Goal: Task Accomplishment & Management: Complete application form

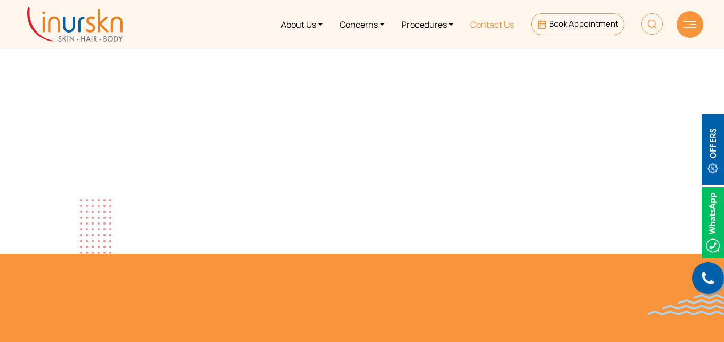
scroll to position [480, 0]
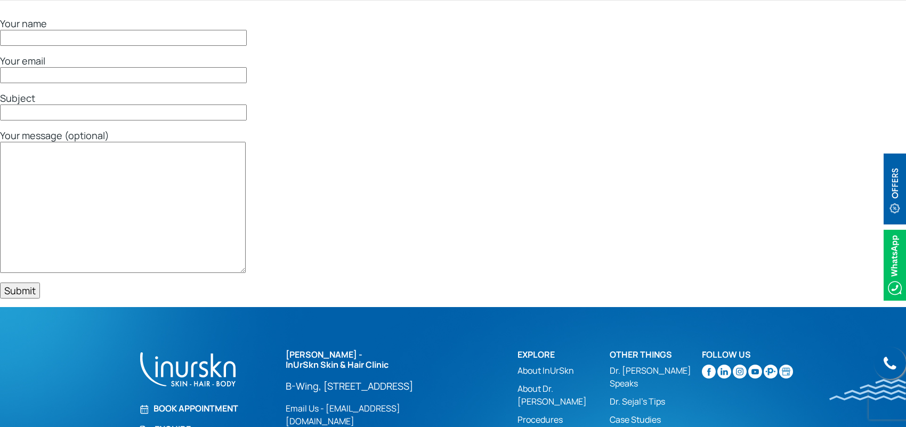
click at [52, 33] on input "Your name" at bounding box center [123, 38] width 247 height 16
type input "test"
click at [36, 76] on input "Your email" at bounding box center [123, 75] width 247 height 16
type input "test@gmail.com"
click at [73, 113] on input "Subject" at bounding box center [123, 112] width 247 height 16
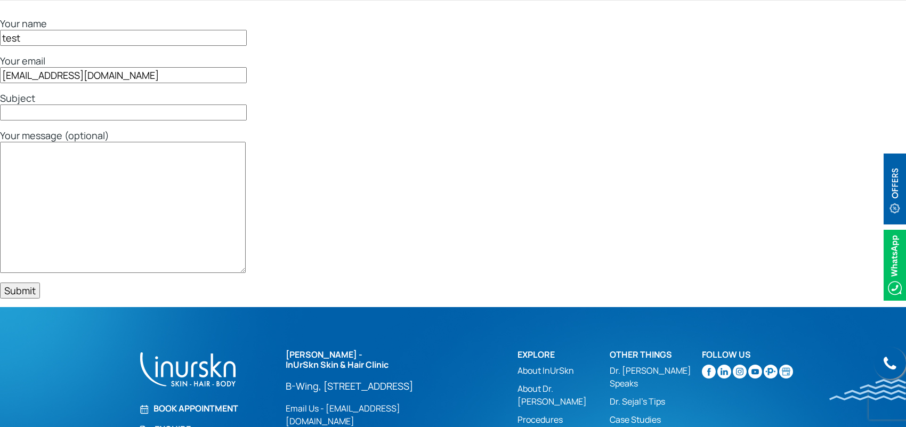
type input "test"
click at [84, 160] on textarea "Your message (optional)" at bounding box center [123, 207] width 246 height 131
type textarea "test"
click at [19, 290] on input "Submit" at bounding box center [20, 290] width 40 height 16
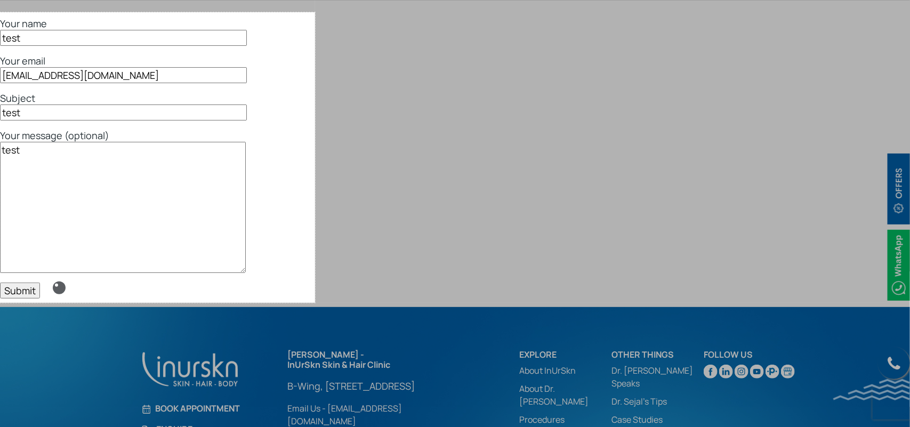
drag, startPoint x: 0, startPoint y: 12, endPoint x: 315, endPoint y: 303, distance: 428.5
click at [315, 303] on div "591 X 545" at bounding box center [455, 267] width 910 height 534
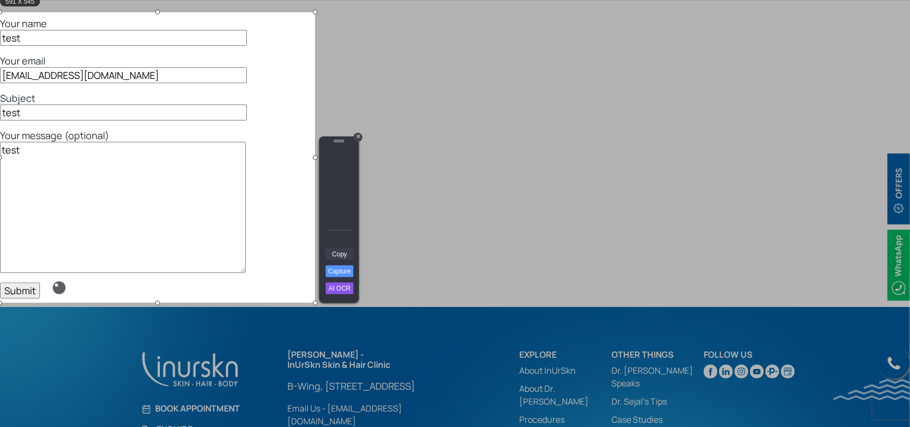
click at [341, 257] on link "Copy" at bounding box center [340, 254] width 28 height 12
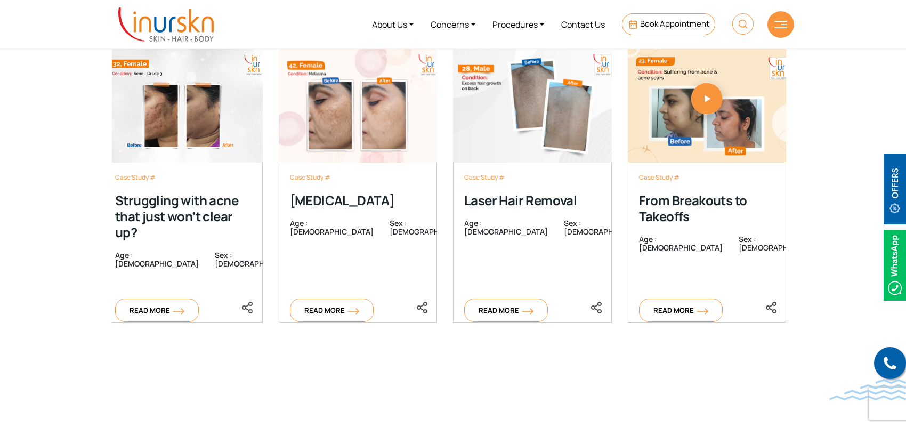
scroll to position [3439, 0]
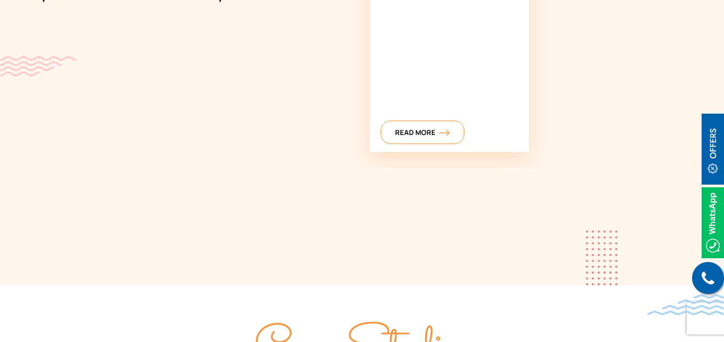
scroll to position [3305, 0]
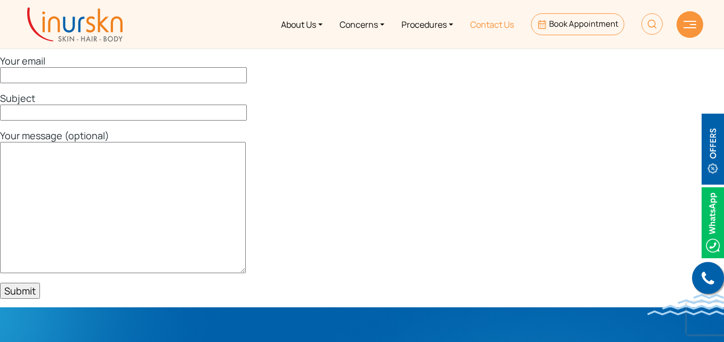
click at [490, 25] on link "Contact Us" at bounding box center [492, 24] width 61 height 40
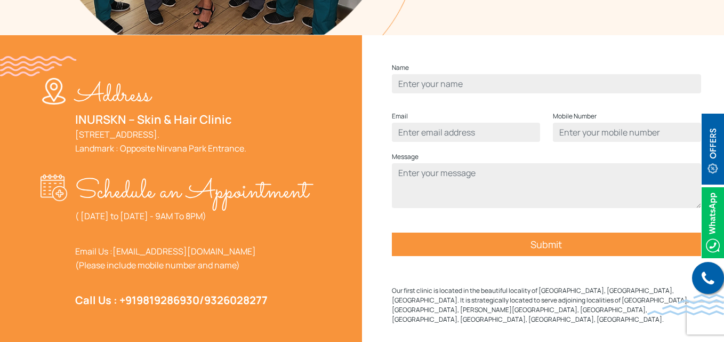
scroll to position [373, 0]
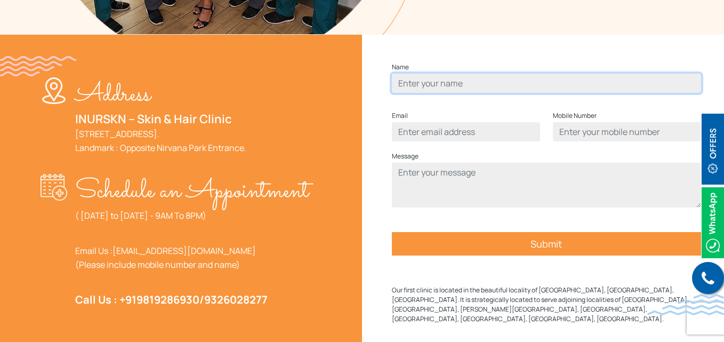
click at [420, 93] on input "Contact form" at bounding box center [546, 83] width 309 height 19
type input "test"
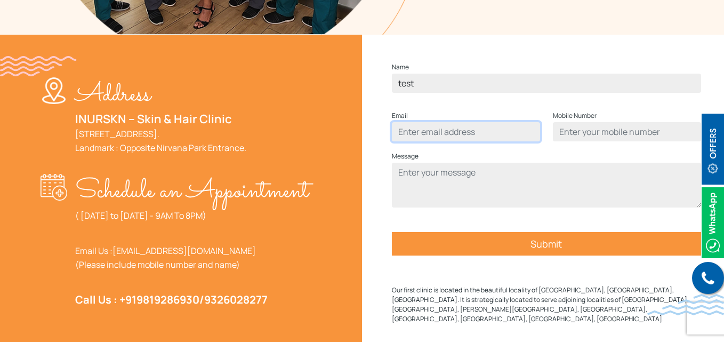
click at [445, 141] on input "Contact form" at bounding box center [466, 131] width 148 height 19
type input "test@gmail.com"
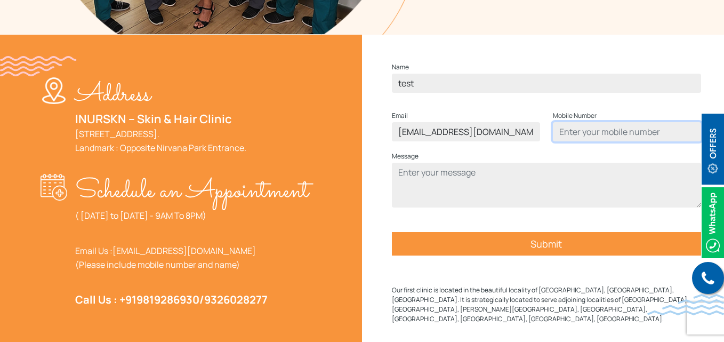
click at [604, 141] on input "Contact form" at bounding box center [627, 131] width 148 height 19
type input "1234567890"
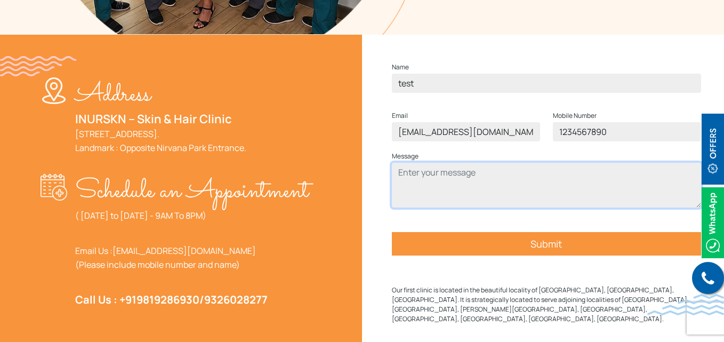
click at [441, 191] on textarea "Contact form" at bounding box center [546, 185] width 309 height 45
type textarea "test"
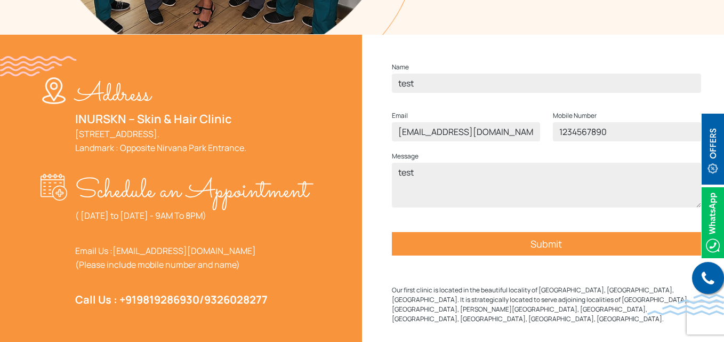
click at [467, 255] on input "Submit" at bounding box center [546, 243] width 309 height 23
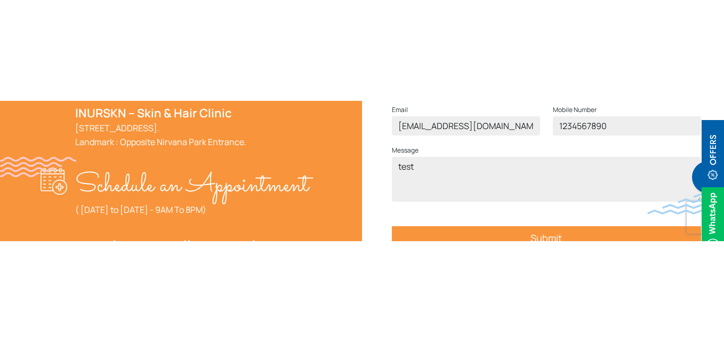
scroll to position [586, 0]
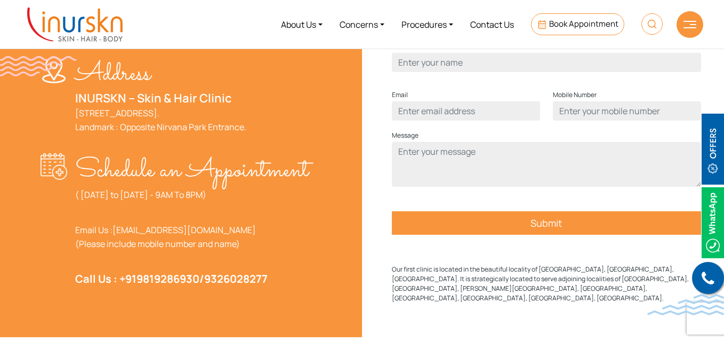
scroll to position [375, 0]
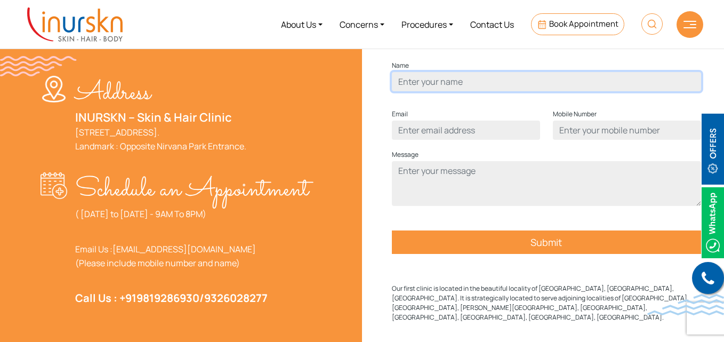
click at [432, 91] on input "Contact form" at bounding box center [546, 81] width 309 height 19
type input "test"
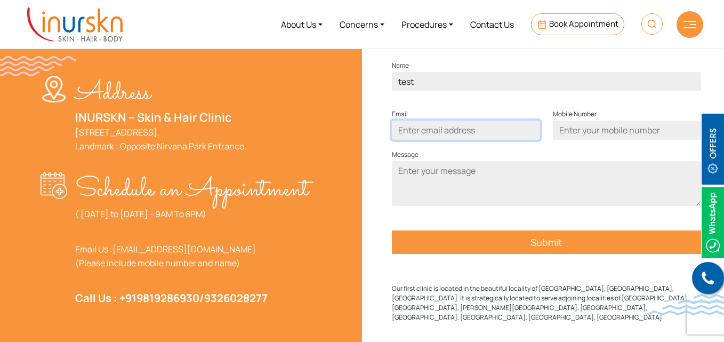
click at [456, 140] on input "Contact form" at bounding box center [466, 129] width 148 height 19
type input "test@gmail.com"
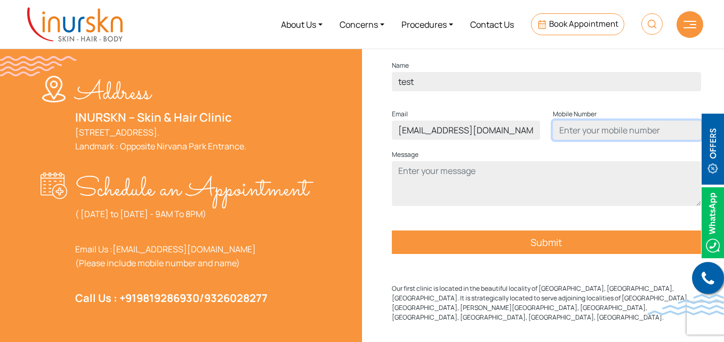
click at [574, 140] on input "Contact form" at bounding box center [627, 129] width 148 height 19
type input "1234567890"
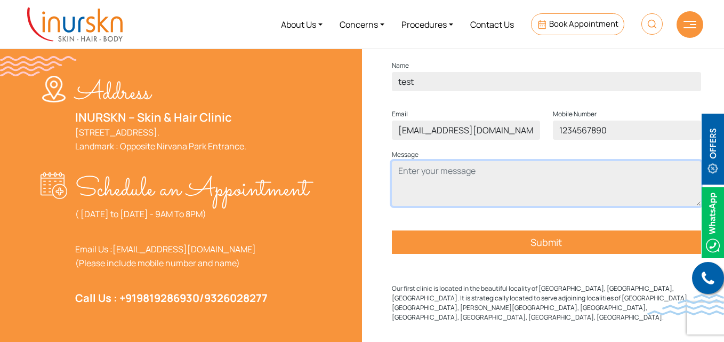
click at [537, 198] on textarea "Contact form" at bounding box center [546, 183] width 309 height 45
type textarea "test"
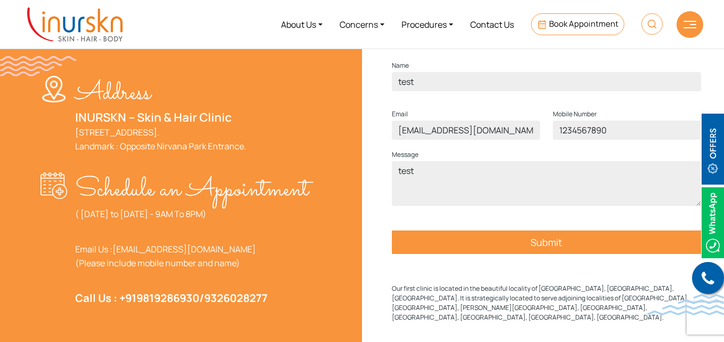
click at [549, 254] on input "Submit" at bounding box center [546, 241] width 309 height 23
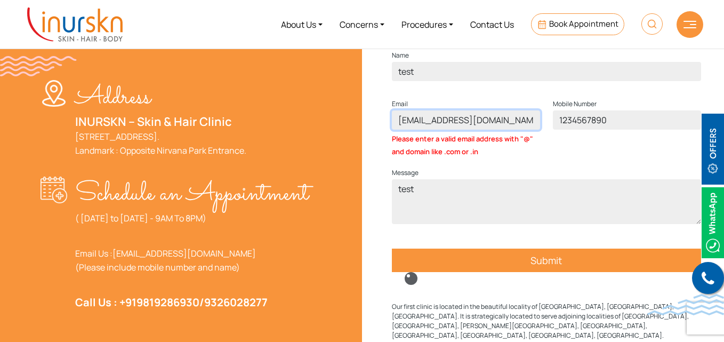
click at [422, 130] on input "test@gmail.com" at bounding box center [466, 119] width 148 height 19
type input "test@gmail.com"
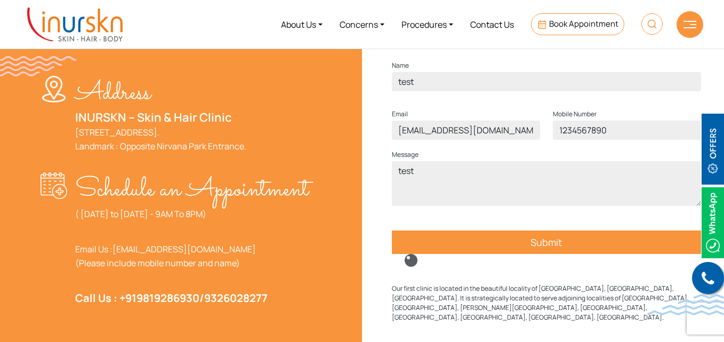
click at [525, 254] on input "Submit" at bounding box center [546, 241] width 309 height 23
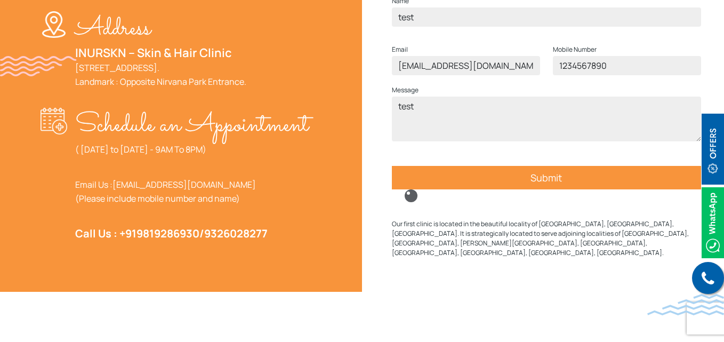
scroll to position [481, 0]
